Goal: Transaction & Acquisition: Obtain resource

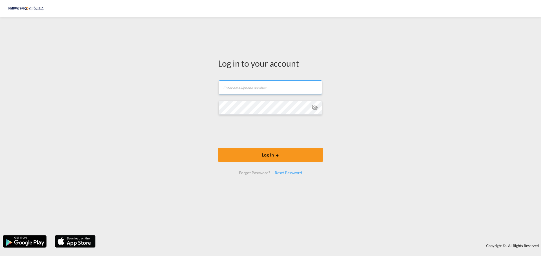
click at [262, 90] on input "text" at bounding box center [269, 88] width 103 height 14
type input "[EMAIL_ADDRESS][DOMAIN_NAME]"
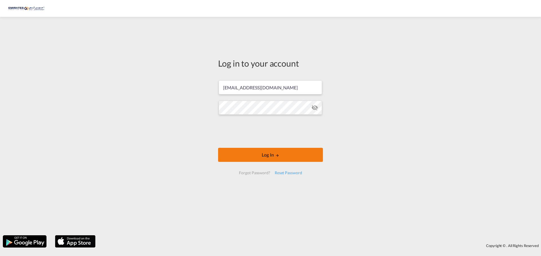
click at [257, 156] on button "Log In" at bounding box center [270, 155] width 105 height 14
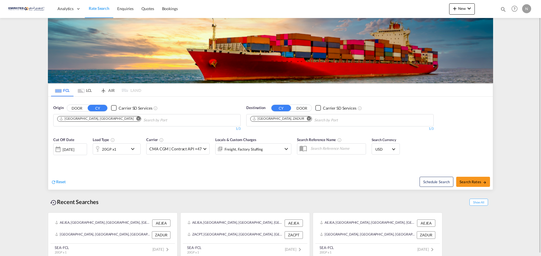
click at [307, 119] on md-icon "Remove" at bounding box center [309, 119] width 4 height 4
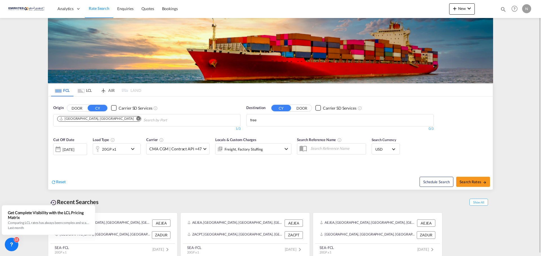
drag, startPoint x: 287, startPoint y: 119, endPoint x: 233, endPoint y: 122, distance: 54.1
click at [270, 120] on body "Analytics Dashboard Rate Search Enquiries Quotes Bookings" at bounding box center [270, 128] width 541 height 256
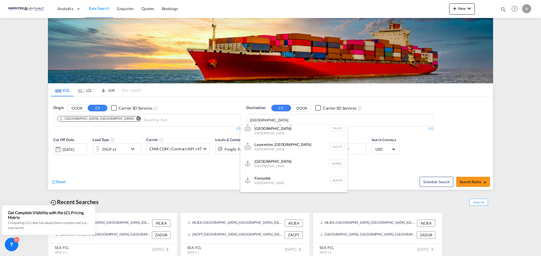
scroll to position [402, 0]
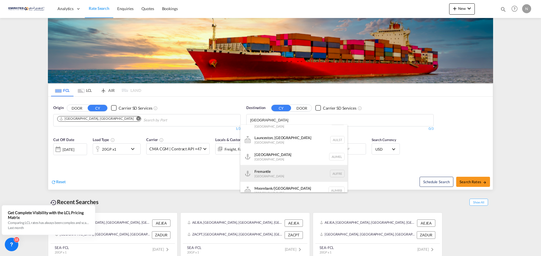
type input "[GEOGRAPHIC_DATA]"
click at [274, 170] on div "Fremantle [GEOGRAPHIC_DATA] AUFRE" at bounding box center [293, 173] width 107 height 17
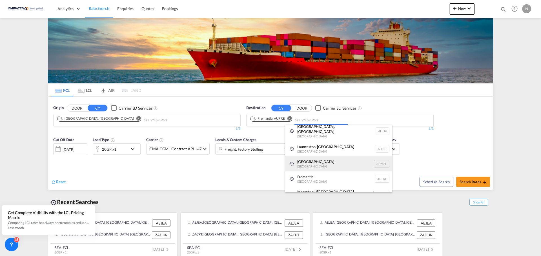
scroll to position [8, 0]
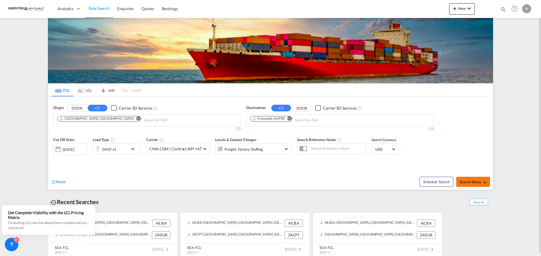
click at [464, 183] on span "Search Rates" at bounding box center [472, 182] width 27 height 5
type input "AEJEA to AUFRE / [DATE]"
